Goal: Task Accomplishment & Management: Understand process/instructions

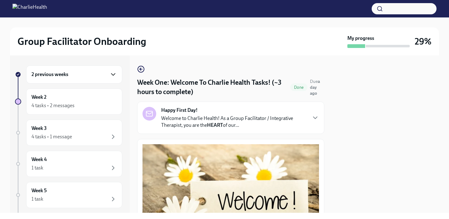
click at [115, 77] on icon "button" at bounding box center [112, 74] width 7 height 7
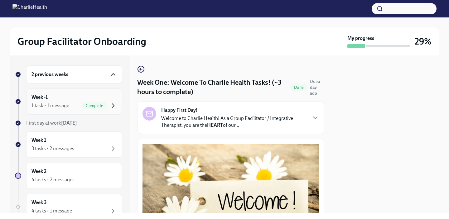
click at [114, 103] on icon "button" at bounding box center [112, 105] width 7 height 7
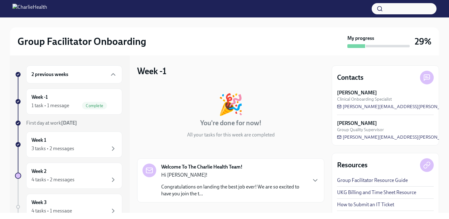
scroll to position [55, 0]
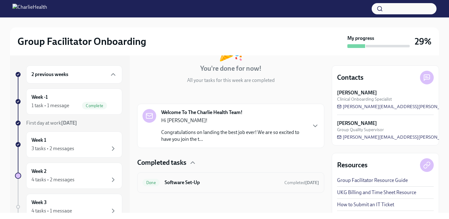
click at [226, 188] on div "Done Software Set-Up Completed [DATE]" at bounding box center [230, 182] width 187 height 21
click at [203, 182] on h6 "Software Set-Up" at bounding box center [222, 182] width 115 height 7
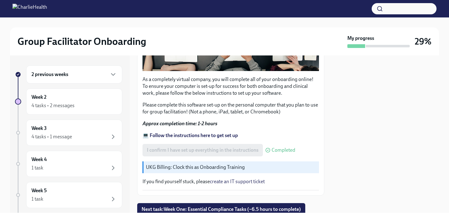
scroll to position [203, 0]
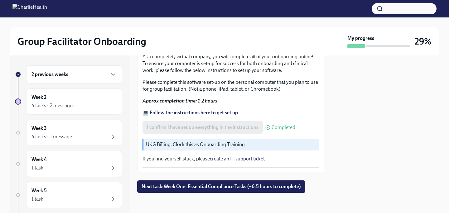
click at [243, 160] on link "create an IT support ticket" at bounding box center [237, 159] width 55 height 6
click at [208, 113] on strong "💻 Follow the instructions here to get set up" at bounding box center [190, 113] width 95 height 6
click at [213, 190] on button "Next task : Week One: Essential Compliance Tasks (~6.5 hours to complete)" at bounding box center [221, 187] width 168 height 12
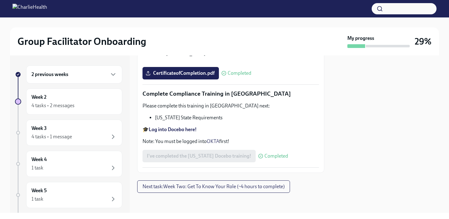
scroll to position [1392, 0]
click at [210, 187] on span "Next task : Week Two: Get To Know Your Role (~4 hours to complete)" at bounding box center [214, 187] width 142 height 6
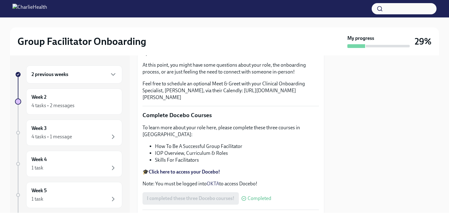
scroll to position [181, 0]
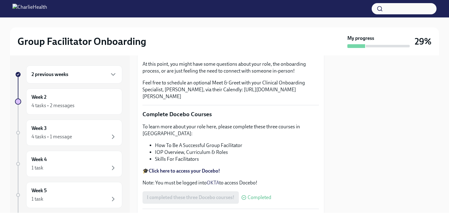
click at [67, 76] on h6 "2 previous weeks" at bounding box center [50, 74] width 37 height 7
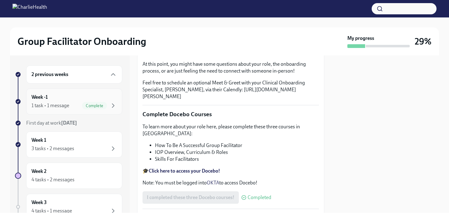
click at [71, 105] on div "1 task • 1 message Complete" at bounding box center [74, 105] width 85 height 7
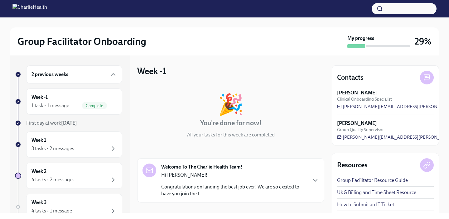
scroll to position [55, 0]
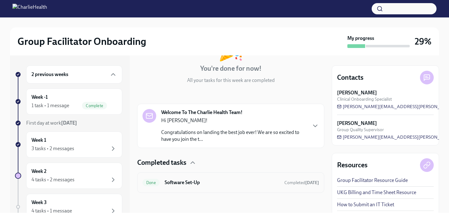
click at [199, 185] on h6 "Software Set-Up" at bounding box center [222, 182] width 115 height 7
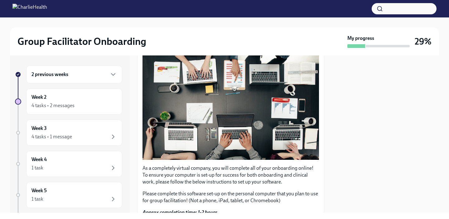
scroll to position [203, 0]
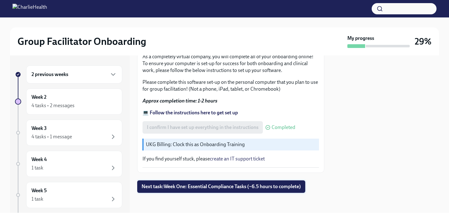
click at [226, 187] on span "Next task : Week One: Essential Compliance Tasks (~6.5 hours to complete)" at bounding box center [221, 187] width 159 height 6
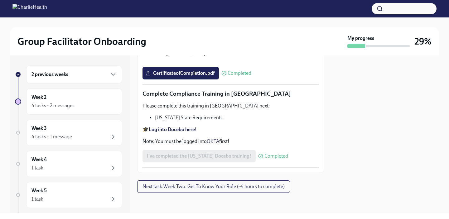
scroll to position [1392, 0]
click at [196, 189] on span "Next task : Week Two: Get To Know Your Role (~4 hours to complete)" at bounding box center [214, 187] width 142 height 6
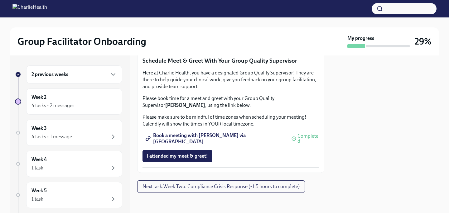
scroll to position [642, 0]
click at [239, 190] on button "Next task : Week Two: Compliance Crisis Response (~1.5 hours to complete)" at bounding box center [221, 187] width 168 height 12
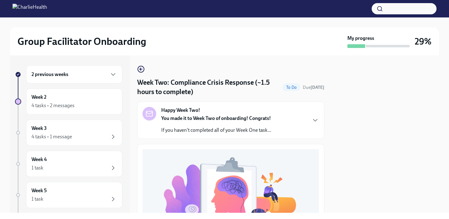
click at [69, 76] on div "2 previous weeks" at bounding box center [74, 74] width 85 height 7
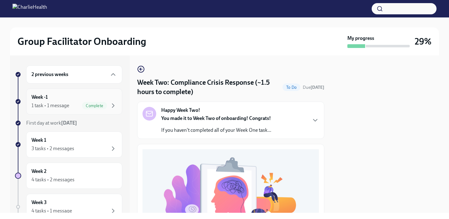
click at [67, 104] on div "1 task • 1 message" at bounding box center [51, 105] width 38 height 7
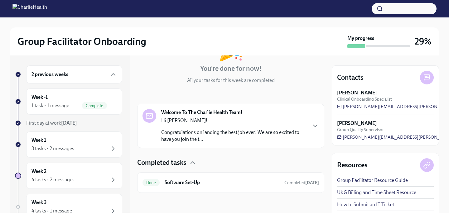
scroll to position [54, 0]
click at [220, 191] on div "Done Software Set-Up Completed [DATE]" at bounding box center [230, 183] width 187 height 21
click at [246, 179] on div "Done Software Set-Up Completed [DATE]" at bounding box center [231, 183] width 177 height 10
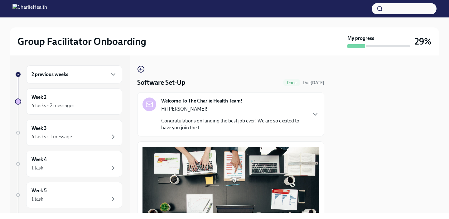
click at [246, 181] on button "Zoom image" at bounding box center [231, 199] width 177 height 104
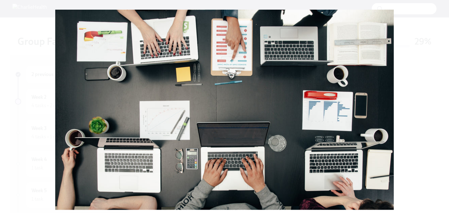
click at [18, 80] on button "Unzoom image" at bounding box center [224, 109] width 449 height 219
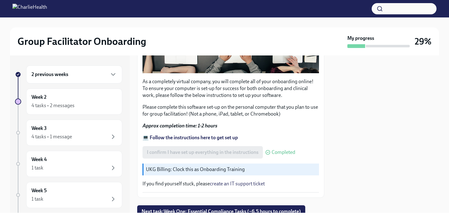
scroll to position [203, 0]
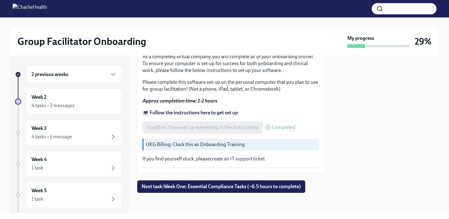
click at [214, 108] on div "As a completely virtual company, you will complete all of your onboarding onlin…" at bounding box center [231, 56] width 177 height 224
click at [214, 111] on strong "💻 Follow the instructions here to get set up" at bounding box center [190, 113] width 95 height 6
click at [82, 106] on div "4 tasks • 2 messages" at bounding box center [74, 105] width 85 height 7
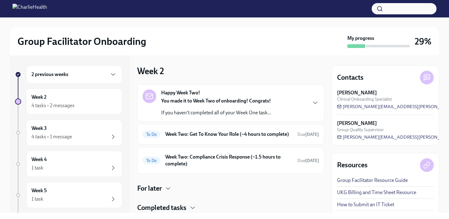
click at [98, 75] on div "2 previous weeks" at bounding box center [74, 74] width 85 height 7
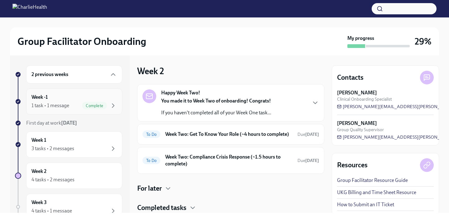
click at [76, 104] on div "1 task • 1 message Complete" at bounding box center [74, 105] width 85 height 7
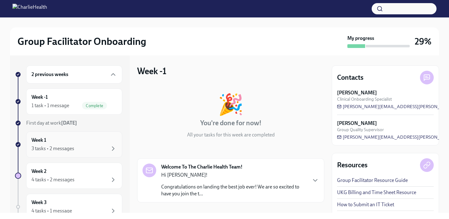
click at [81, 144] on div "Week 1 3 tasks • 2 messages" at bounding box center [74, 145] width 85 height 16
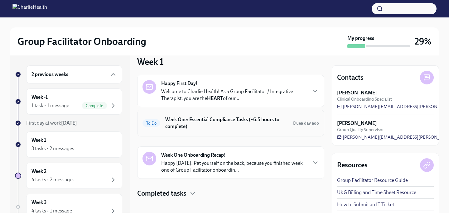
scroll to position [15, 0]
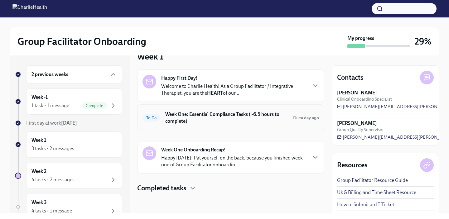
click at [224, 126] on div "To Do Week One: Essential Compliance Tasks (~6.5 hours to complete) Due a day a…" at bounding box center [231, 118] width 177 height 16
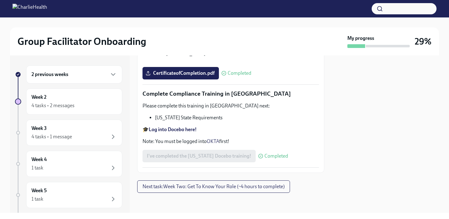
scroll to position [1392, 0]
click at [104, 107] on div "4 tasks • 2 messages" at bounding box center [74, 105] width 85 height 7
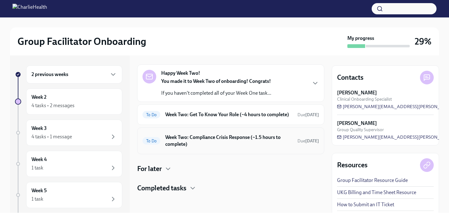
scroll to position [26, 0]
click at [172, 188] on h4 "Completed tasks" at bounding box center [161, 188] width 49 height 9
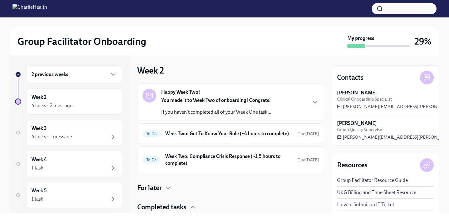
scroll to position [77, 0]
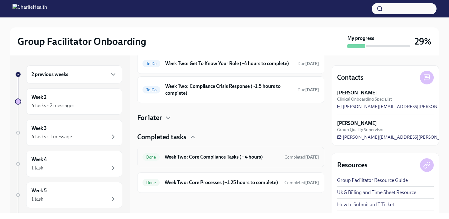
click at [224, 155] on h6 "Week Two: Core Compliance Tasks (~ 4 hours)" at bounding box center [222, 157] width 115 height 7
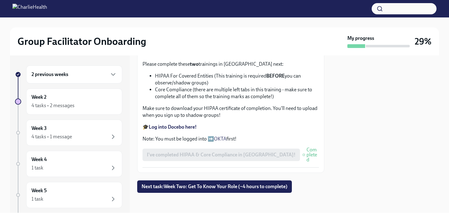
scroll to position [379, 0]
click at [217, 198] on div at bounding box center [230, 203] width 187 height 20
click at [216, 187] on span "Next task : Week Two: Get To Know Your Role (~4 hours to complete)" at bounding box center [215, 187] width 146 height 6
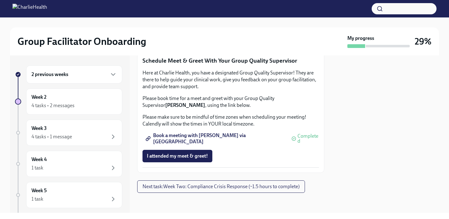
scroll to position [642, 0]
click at [70, 78] on div "2 previous weeks" at bounding box center [74, 74] width 85 height 7
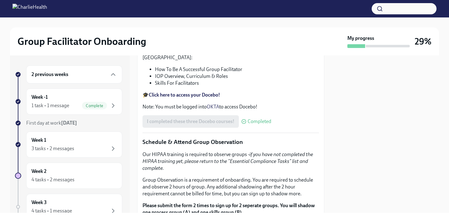
scroll to position [0, 0]
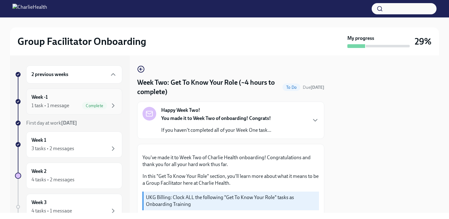
click at [70, 108] on div "1 task • 1 message Complete" at bounding box center [74, 105] width 85 height 7
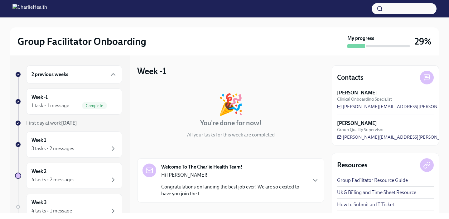
click at [79, 83] on div "2 previous weeks" at bounding box center [74, 74] width 96 height 18
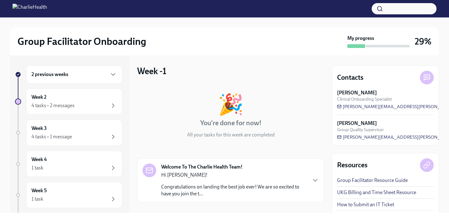
click at [73, 77] on div "2 previous weeks" at bounding box center [74, 74] width 85 height 7
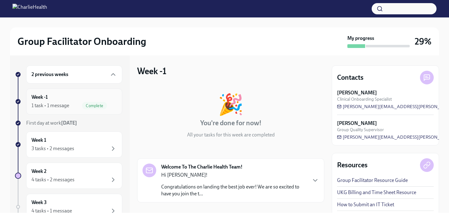
click at [71, 101] on div "Week -1 1 task • 1 message Complete" at bounding box center [74, 102] width 85 height 16
click at [56, 100] on div "Week -1 1 task • 1 message Complete" at bounding box center [74, 102] width 85 height 16
click at [87, 80] on div "2 previous weeks" at bounding box center [74, 74] width 96 height 18
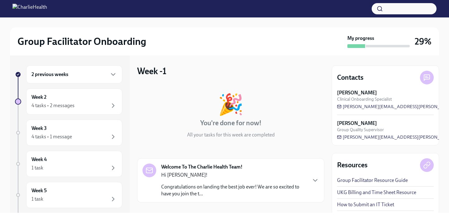
click at [82, 75] on div "2 previous weeks" at bounding box center [74, 74] width 85 height 7
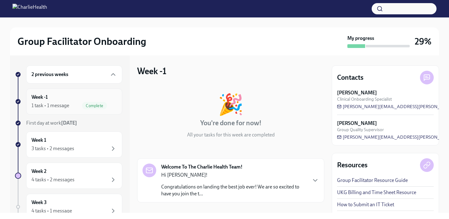
click at [82, 104] on span "Complete" at bounding box center [94, 106] width 25 height 5
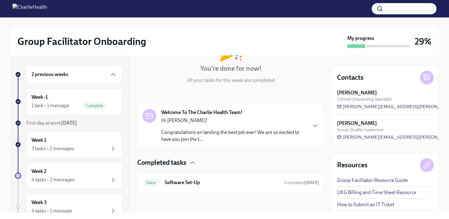
scroll to position [54, 0]
click at [212, 184] on h6 "Software Set-Up" at bounding box center [222, 183] width 115 height 7
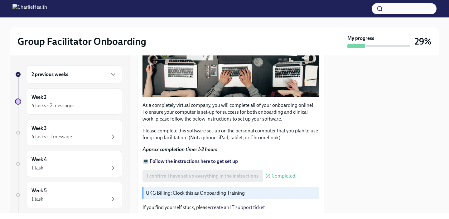
scroll to position [192, 0]
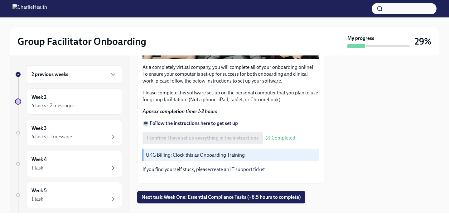
click at [191, 124] on strong "💻 Follow the instructions here to get set up" at bounding box center [190, 123] width 95 height 6
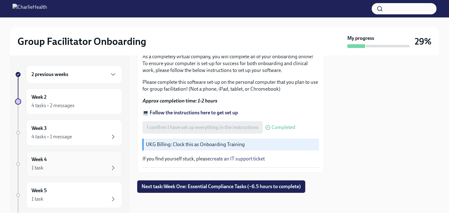
click at [73, 169] on div "1 task" at bounding box center [74, 167] width 85 height 7
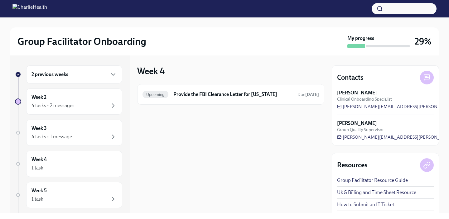
click at [75, 148] on div "2 previous weeks Week 2 4 tasks • 2 messages Week 3 4 tasks • 1 message Week 4 …" at bounding box center [68, 170] width 107 height 211
click at [70, 135] on div "4 tasks • 1 message" at bounding box center [52, 136] width 41 height 7
